Goal: Task Accomplishment & Management: Manage account settings

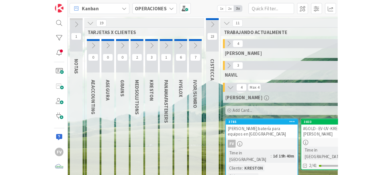
scroll to position [57, 0]
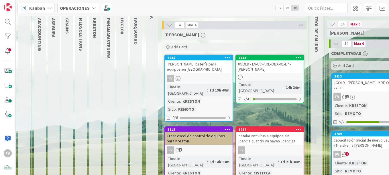
click at [270, 70] on div "#GOLD - EV-UV -KRE-OBA-01-LP - Yuleisy Medina" at bounding box center [270, 67] width 68 height 13
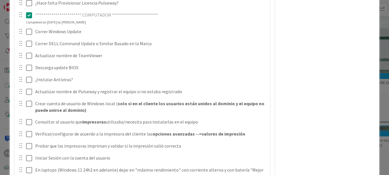
scroll to position [214, 0]
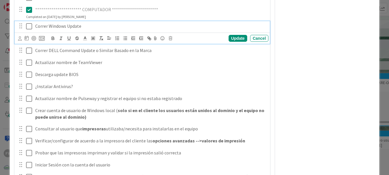
click at [26, 25] on icon at bounding box center [29, 26] width 6 height 7
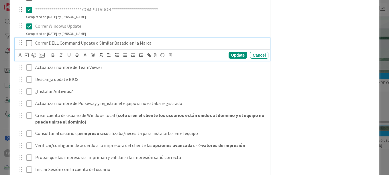
click at [27, 42] on icon at bounding box center [29, 43] width 6 height 7
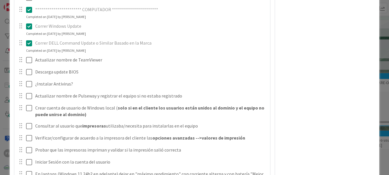
drag, startPoint x: 30, startPoint y: 63, endPoint x: 300, endPoint y: 68, distance: 270.4
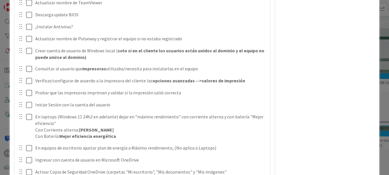
scroll to position [243, 0]
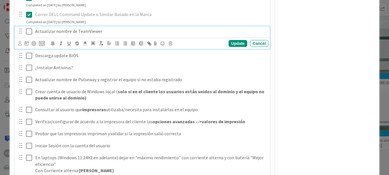
click at [30, 31] on icon at bounding box center [29, 31] width 6 height 7
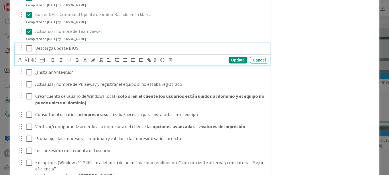
click at [27, 47] on icon at bounding box center [29, 48] width 6 height 7
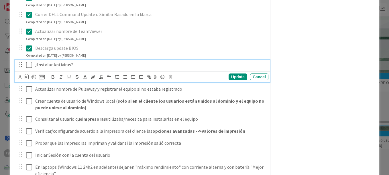
click at [26, 69] on icon at bounding box center [29, 65] width 6 height 7
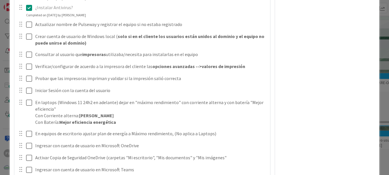
scroll to position [272, 0]
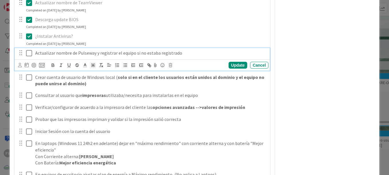
click at [26, 52] on icon at bounding box center [29, 53] width 6 height 7
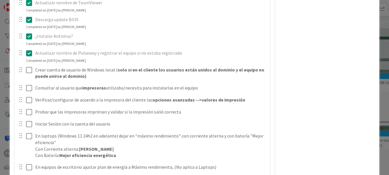
scroll to position [300, 0]
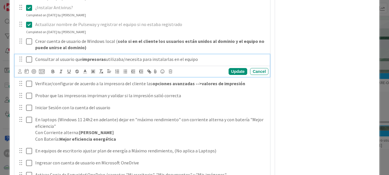
drag, startPoint x: 32, startPoint y: 60, endPoint x: 30, endPoint y: 64, distance: 4.7
click at [32, 60] on icon at bounding box center [29, 59] width 6 height 7
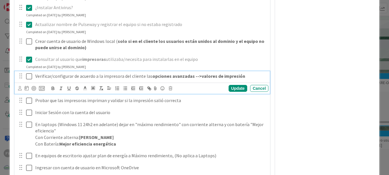
click at [29, 76] on icon at bounding box center [29, 76] width 6 height 7
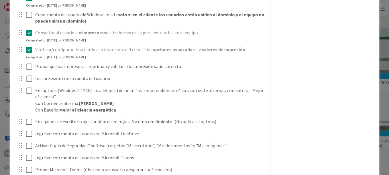
scroll to position [329, 0]
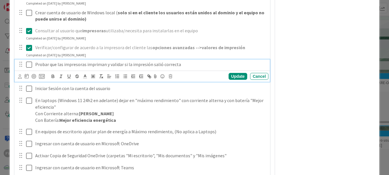
click at [30, 65] on icon at bounding box center [29, 64] width 6 height 7
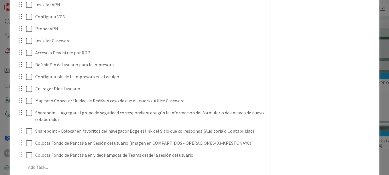
scroll to position [558, 0]
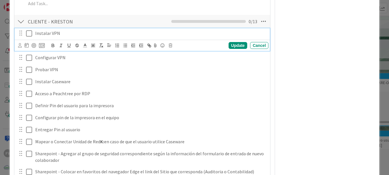
click at [31, 33] on icon at bounding box center [29, 33] width 6 height 7
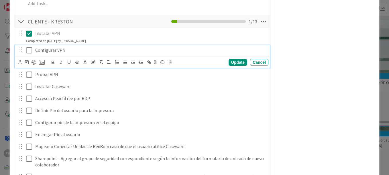
click at [29, 52] on icon at bounding box center [29, 50] width 6 height 7
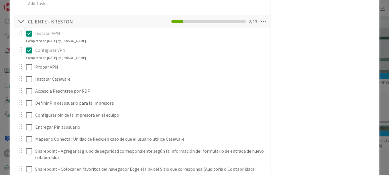
scroll to position [587, 0]
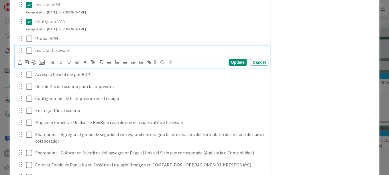
click at [34, 46] on div "Instalar Caseware" at bounding box center [151, 51] width 236 height 10
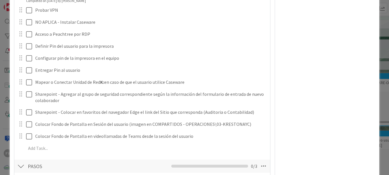
scroll to position [616, 0]
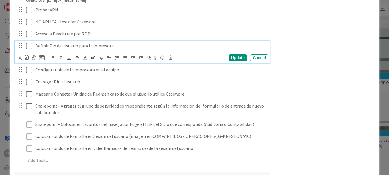
click at [31, 49] on icon at bounding box center [29, 46] width 6 height 7
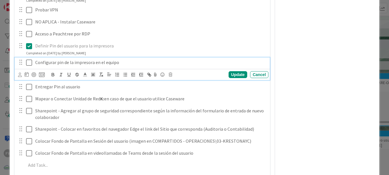
click at [29, 65] on icon at bounding box center [29, 62] width 6 height 7
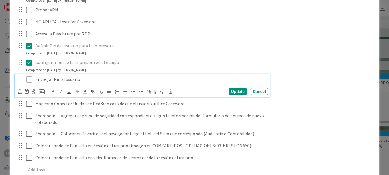
click at [26, 83] on div at bounding box center [25, 80] width 16 height 10
click at [30, 80] on icon at bounding box center [29, 79] width 6 height 7
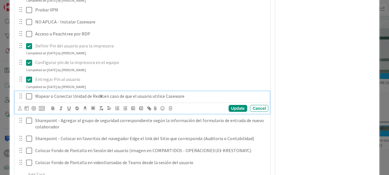
drag, startPoint x: 34, startPoint y: 96, endPoint x: 45, endPoint y: 118, distance: 24.4
click at [34, 96] on div "Mapear o Conectar Unidad de Red K: en caso de que el usuario utilice Caseware" at bounding box center [151, 96] width 236 height 10
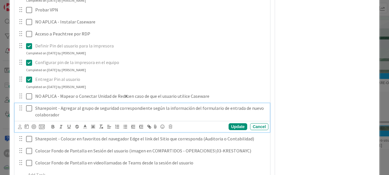
click at [30, 110] on icon at bounding box center [29, 108] width 6 height 7
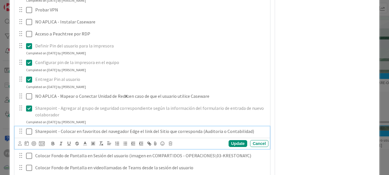
click at [31, 128] on icon at bounding box center [29, 131] width 6 height 7
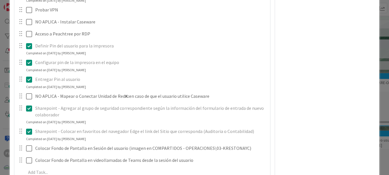
click at [26, 162] on div at bounding box center [25, 161] width 16 height 10
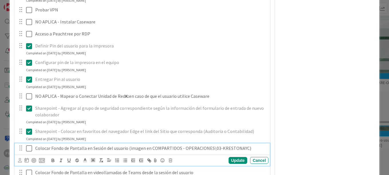
click at [27, 151] on icon at bounding box center [29, 148] width 6 height 7
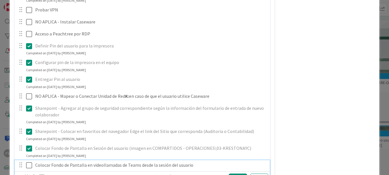
click at [26, 165] on icon at bounding box center [29, 165] width 6 height 7
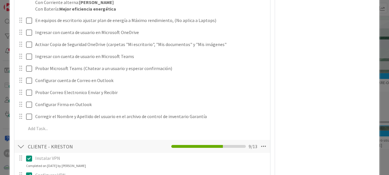
scroll to position [501, 0]
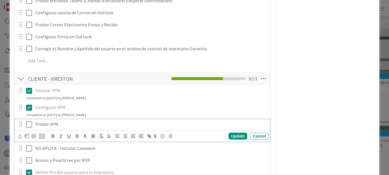
drag, startPoint x: 29, startPoint y: 124, endPoint x: 29, endPoint y: 139, distance: 14.6
click at [29, 124] on icon at bounding box center [29, 124] width 6 height 7
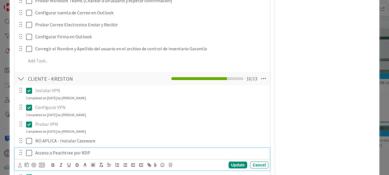
click at [28, 155] on icon at bounding box center [29, 153] width 6 height 7
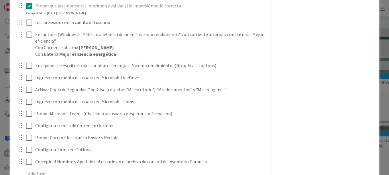
scroll to position [386, 0]
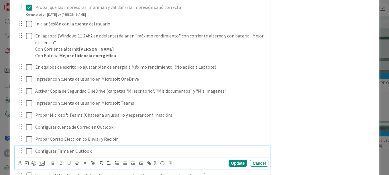
click at [29, 153] on icon at bounding box center [29, 151] width 6 height 7
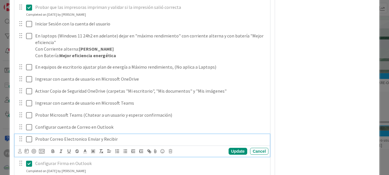
click at [29, 139] on icon at bounding box center [29, 139] width 6 height 7
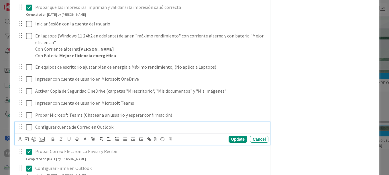
click at [28, 126] on icon at bounding box center [29, 127] width 6 height 7
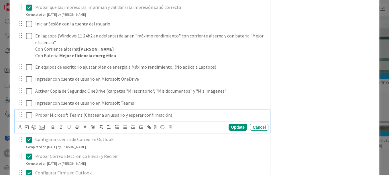
click at [28, 115] on icon at bounding box center [29, 115] width 6 height 7
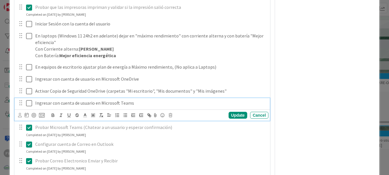
click at [27, 105] on icon at bounding box center [29, 103] width 6 height 7
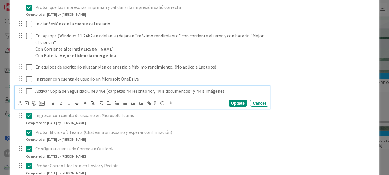
click at [27, 87] on button at bounding box center [29, 91] width 7 height 9
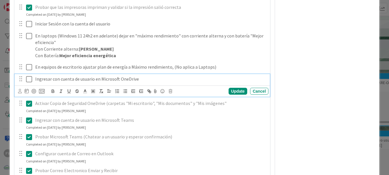
click at [28, 79] on icon at bounding box center [29, 79] width 6 height 7
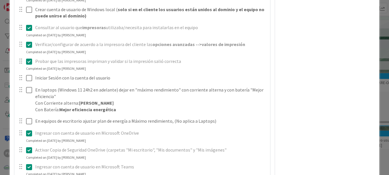
scroll to position [329, 0]
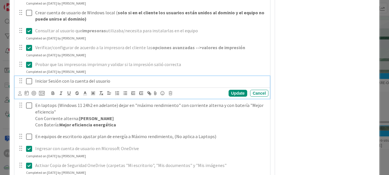
click at [28, 81] on icon at bounding box center [29, 81] width 6 height 7
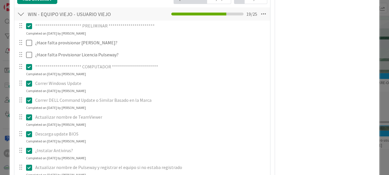
scroll to position [99, 0]
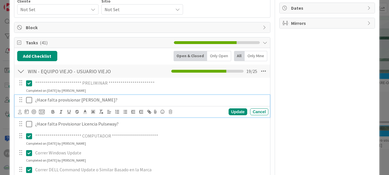
click at [31, 98] on icon at bounding box center [29, 100] width 6 height 7
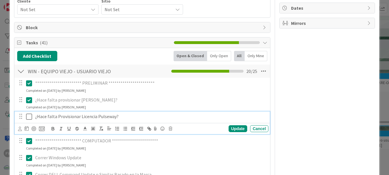
click at [28, 117] on icon at bounding box center [29, 117] width 6 height 7
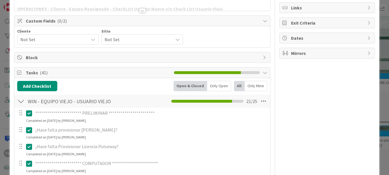
scroll to position [42, 0]
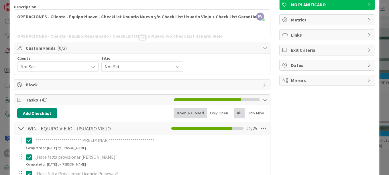
click at [19, 126] on div at bounding box center [20, 129] width 7 height 10
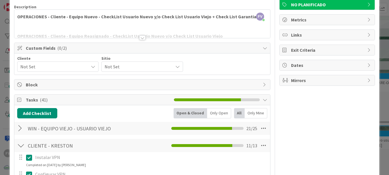
click at [23, 97] on div "Tasks ( 41 )" at bounding box center [142, 100] width 256 height 11
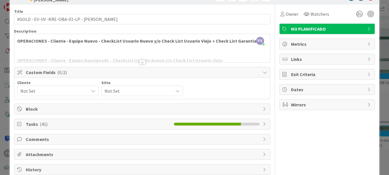
scroll to position [0, 0]
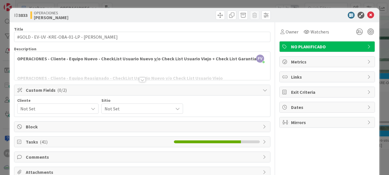
click at [71, 108] on span "Not Set" at bounding box center [52, 109] width 65 height 8
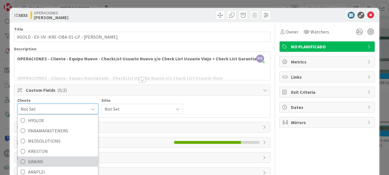
scroll to position [29, 0]
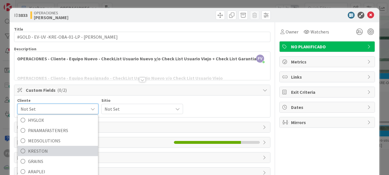
click at [46, 154] on span "KRESTON" at bounding box center [61, 151] width 67 height 9
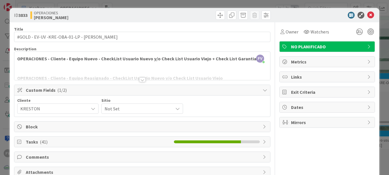
click at [120, 108] on span "Not Set" at bounding box center [137, 109] width 65 height 8
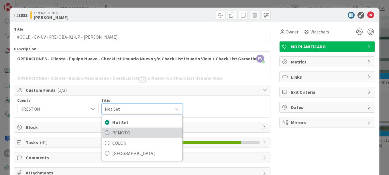
click at [117, 134] on span "REMOTO" at bounding box center [145, 133] width 67 height 9
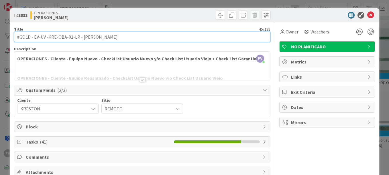
drag, startPoint x: 115, startPoint y: 37, endPoint x: 80, endPoint y: 38, distance: 35.0
click at [80, 38] on input "#GOLD - EV-UV -KRE-OBA-01-LP - Yuleisy Medina" at bounding box center [142, 37] width 257 height 10
type input "#GOLD - EV-UV -KRE-OBA-01-LP - Eyvis Pascual Contingencia"
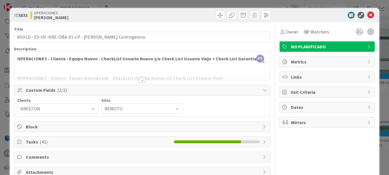
click at [270, 29] on div "ID 3833 OPERACIONES FERNANDO Title 57 / 128 #GOLD - EV-UV -KRE-OBA-01-LP - Eyvi…" at bounding box center [194, 87] width 389 height 175
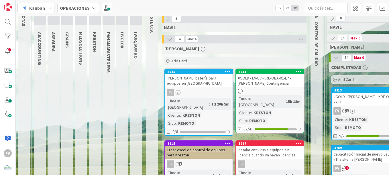
scroll to position [57, 0]
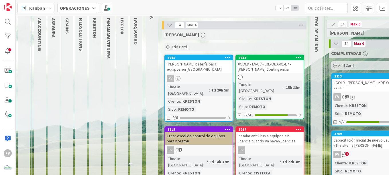
click at [263, 79] on div at bounding box center [270, 77] width 68 height 5
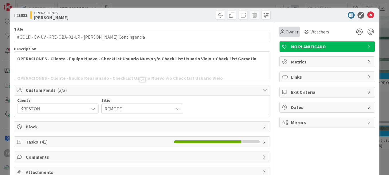
click at [270, 32] on span "Owner" at bounding box center [292, 31] width 13 height 7
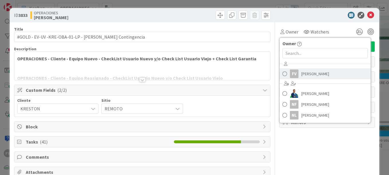
click at [270, 78] on link "FV Fernando Varela" at bounding box center [325, 74] width 91 height 11
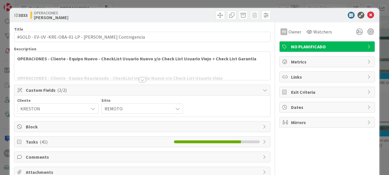
click at [270, 4] on div "ID 3833 OPERACIONES FERNANDO Title 57 / 128 #GOLD - EV-UV -KRE-OBA-01-LP - Eyvi…" at bounding box center [194, 87] width 389 height 175
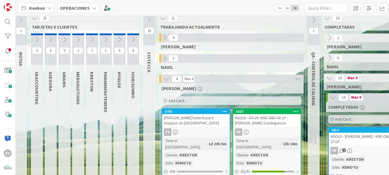
scroll to position [0, 3]
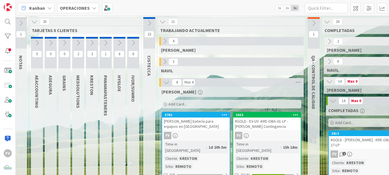
click at [270, 104] on icon at bounding box center [333, 101] width 6 height 6
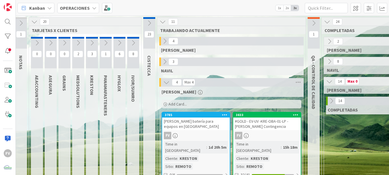
click at [270, 22] on icon at bounding box center [327, 22] width 6 height 6
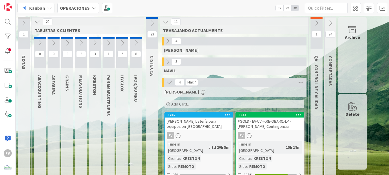
click at [270, 23] on icon at bounding box center [317, 23] width 6 height 6
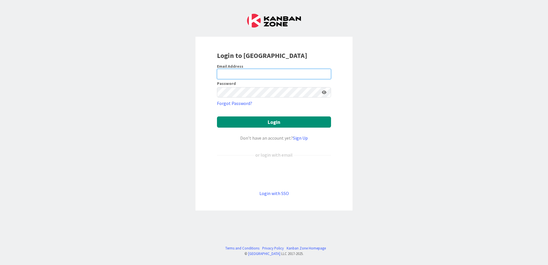
type input "fvarela@cistecca.com"
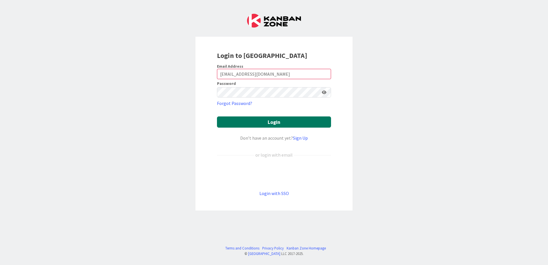
click at [246, 125] on button "Login" at bounding box center [274, 121] width 114 height 11
